Goal: Task Accomplishment & Management: Manage account settings

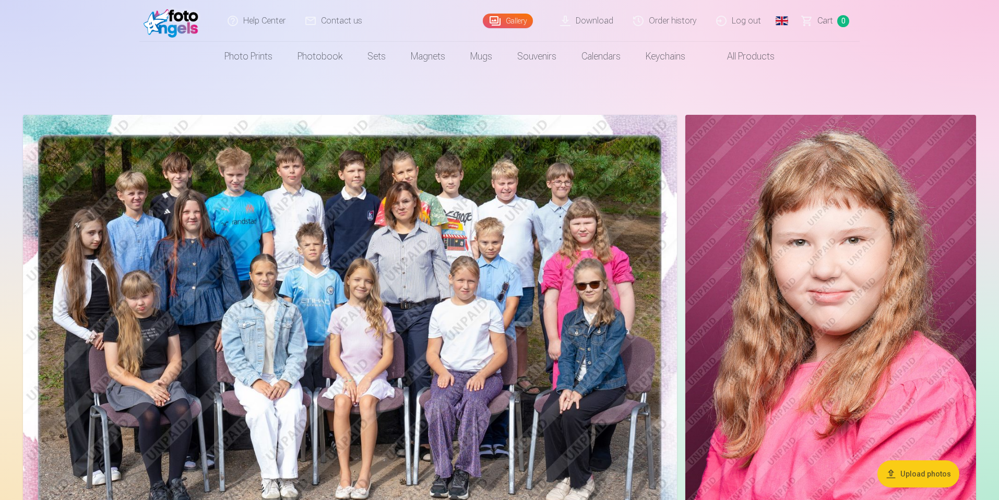
click at [664, 20] on link "Order history" at bounding box center [665, 21] width 83 height 42
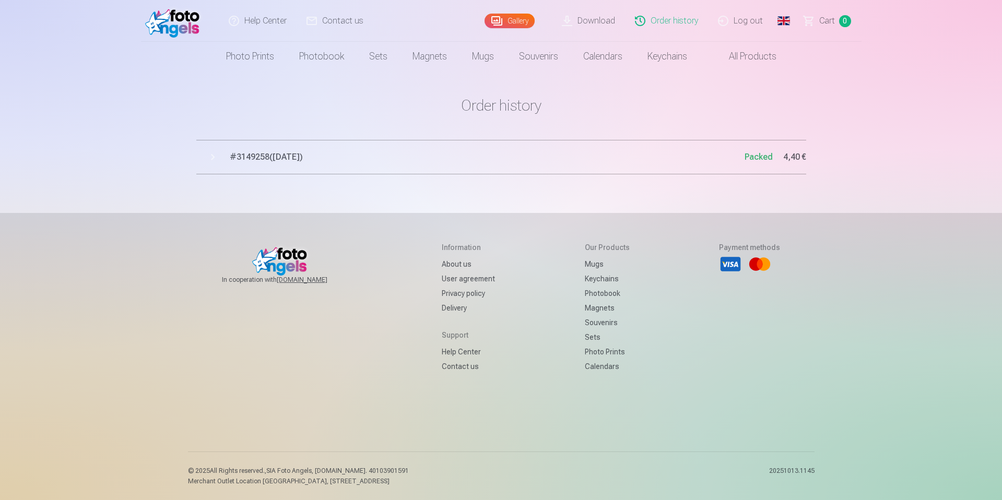
click at [787, 18] on link "Global" at bounding box center [783, 21] width 21 height 42
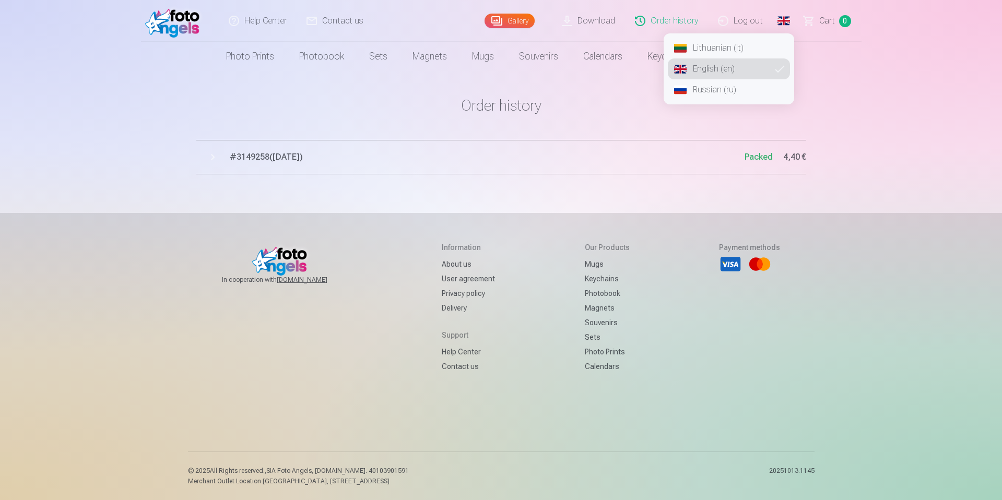
click at [732, 50] on link "Lithuanian (lt)" at bounding box center [729, 48] width 122 height 21
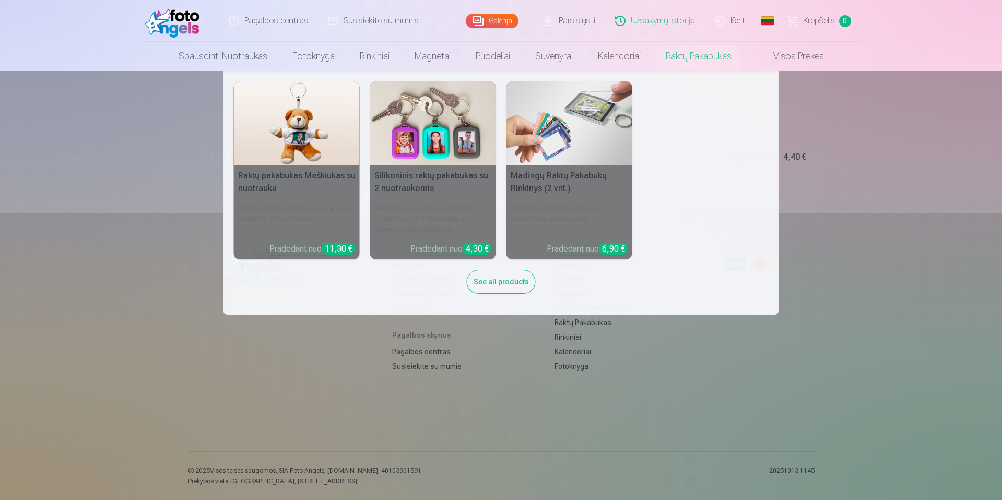
click at [922, 127] on nav "Raktų pakabukas Meškiukas su nuotrauka Mieli ir asmeniniai aksesuarai Jūsų Rakt…" at bounding box center [501, 193] width 1002 height 244
